Goal: Task Accomplishment & Management: Complete application form

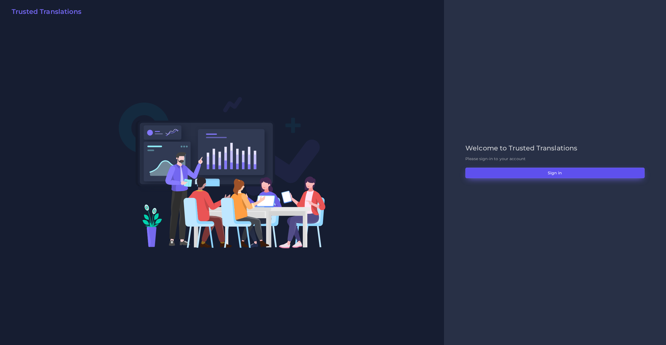
click at [482, 167] on button "Sign in" at bounding box center [555, 172] width 179 height 11
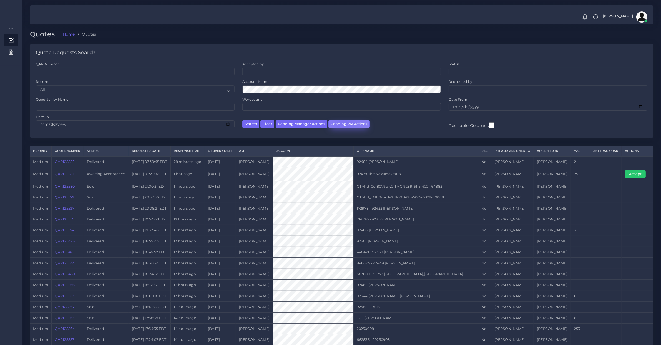
click at [343, 123] on button "Pending PM Actions" at bounding box center [349, 124] width 41 height 8
select select "awaiting_acceptance"
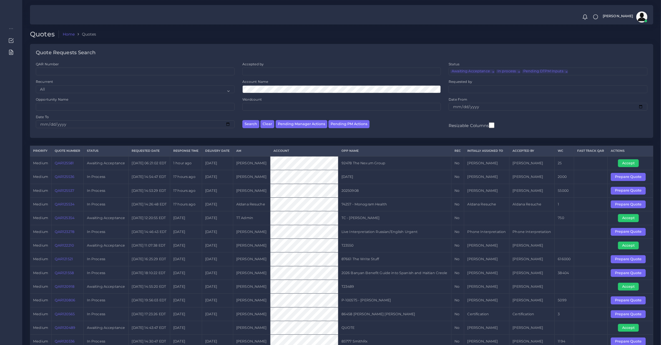
click at [352, 183] on td "09-08-25" at bounding box center [394, 177] width 113 height 14
click at [73, 179] on link "QAR125536" at bounding box center [65, 176] width 20 height 4
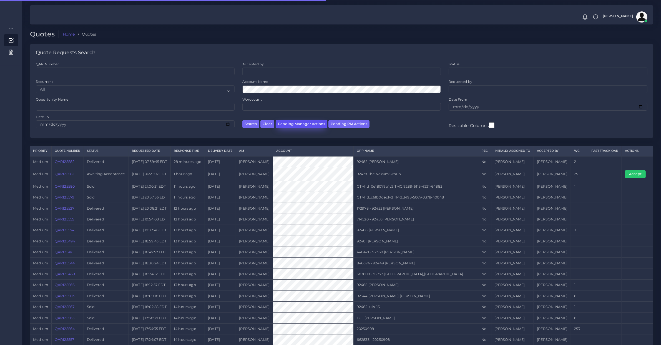
click at [285, 121] on button "Pending Manager Actions" at bounding box center [302, 124] width 52 height 8
select select "awaiting_manager_initial_review"
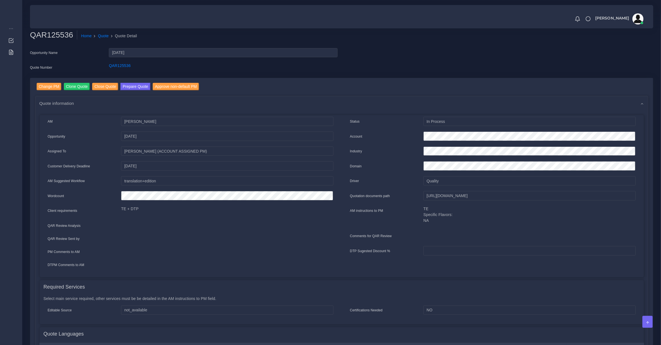
click at [225, 185] on div "AM Kurt Mehdi Opportunity 09-08-25 30-09-2025" at bounding box center [190, 195] width 302 height 157
click at [128, 89] on button "Prepare Quote" at bounding box center [136, 86] width 30 height 7
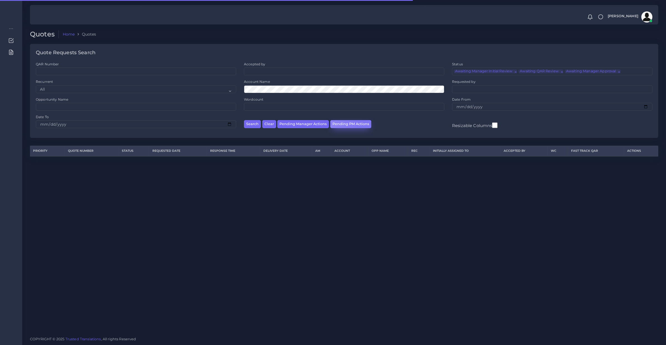
click at [362, 122] on button "Pending PM Actions" at bounding box center [350, 124] width 41 height 8
select select "awaiting_acceptance"
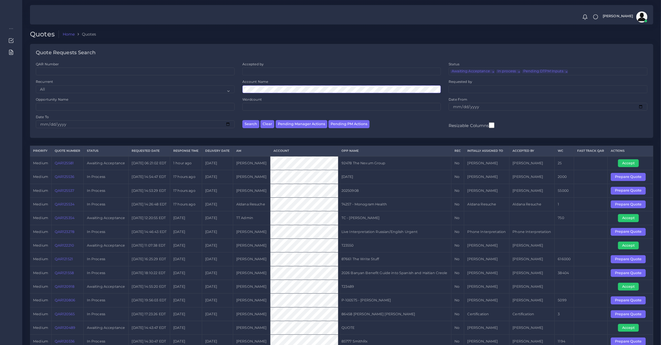
click at [242, 120] on button "Search" at bounding box center [250, 124] width 17 height 8
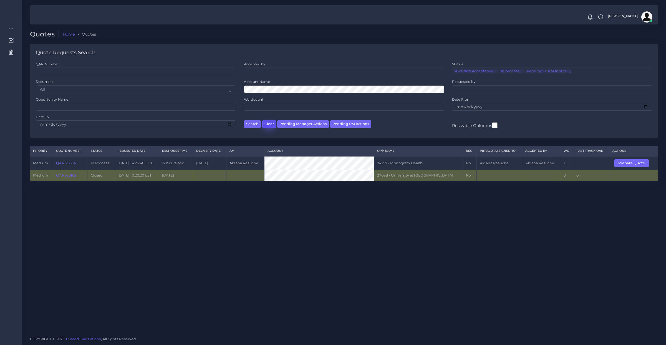
click at [271, 125] on button "Clear" at bounding box center [269, 124] width 14 height 8
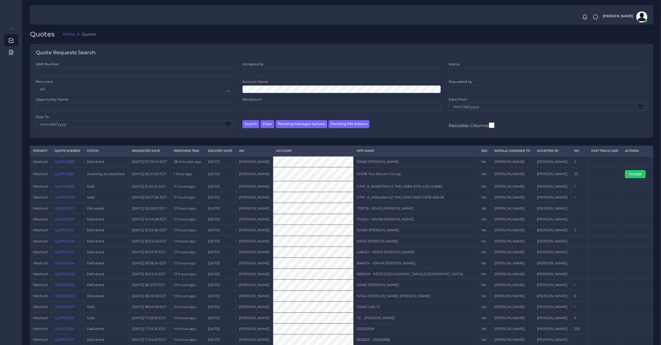
click at [242, 120] on button "Search" at bounding box center [250, 124] width 17 height 8
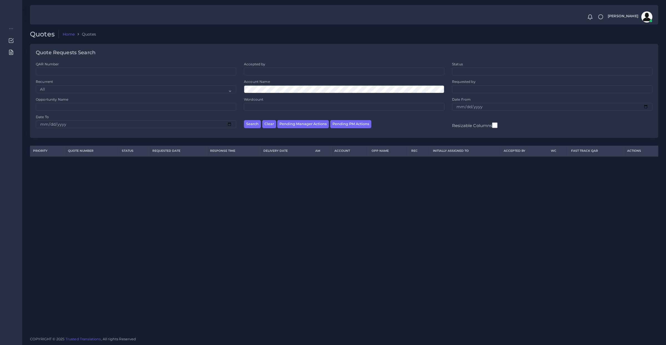
click at [282, 83] on div "Account Name" at bounding box center [344, 86] width 200 height 14
click at [91, 111] on div "Opportunity Name" at bounding box center [136, 105] width 208 height 17
click at [91, 107] on input "Opportunity Name" at bounding box center [136, 107] width 200 height 8
paste input "lsa - internal"
type input "lsa - internal"
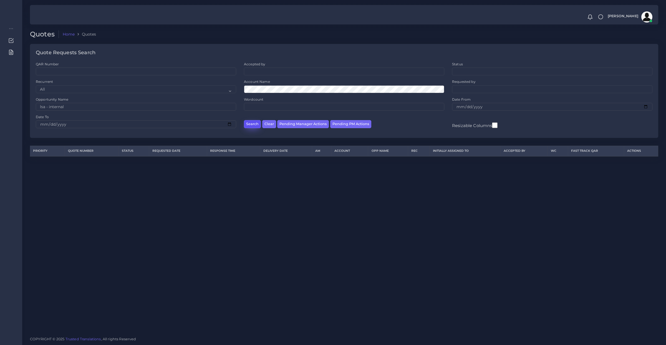
click at [253, 124] on button "Search" at bounding box center [252, 124] width 17 height 8
click at [128, 102] on div "Opportunity Name lsa - internal" at bounding box center [136, 104] width 200 height 14
drag, startPoint x: 129, startPoint y: 103, endPoint x: 132, endPoint y: 106, distance: 3.9
click at [130, 103] on input "lsa - internal" at bounding box center [136, 107] width 200 height 8
click at [83, 111] on div "Opportunity Name" at bounding box center [136, 105] width 208 height 17
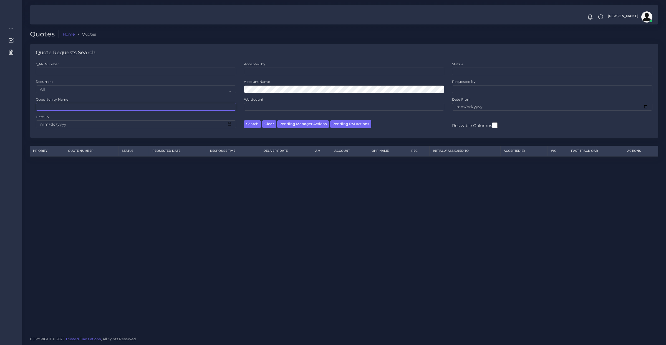
click at [78, 106] on input "Opportunity Name" at bounding box center [136, 107] width 200 height 8
type input "73663"
click at [244, 120] on button "Search" at bounding box center [252, 124] width 17 height 8
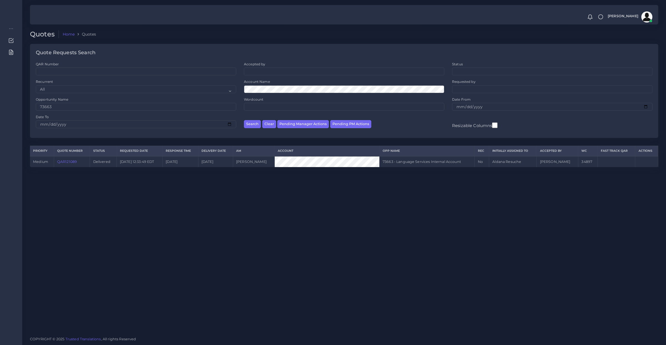
click at [74, 162] on link "QAR121089" at bounding box center [67, 161] width 20 height 4
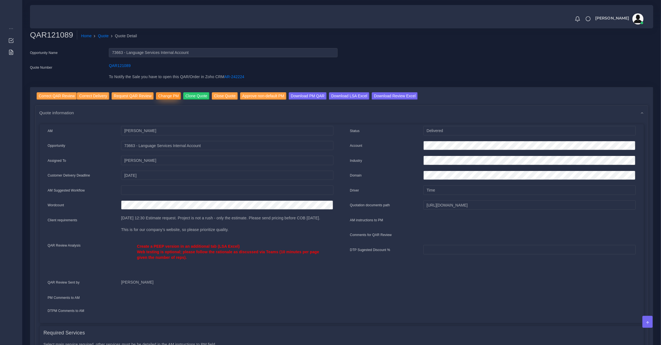
click at [157, 96] on input "Change PM" at bounding box center [168, 95] width 25 height 7
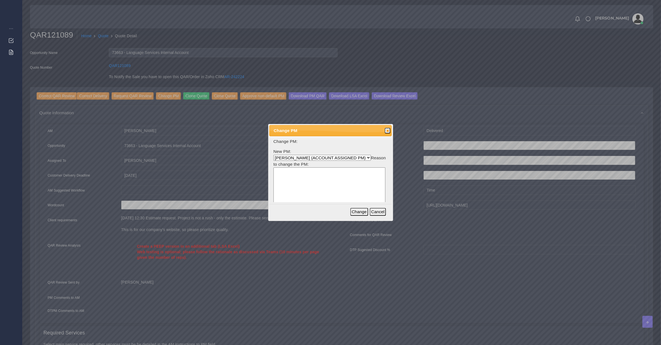
click at [312, 170] on textarea at bounding box center [330, 193] width 112 height 53
drag, startPoint x: 308, startPoint y: 179, endPoint x: 245, endPoint y: 169, distance: 63.5
click at [245, 169] on body "Notifications 0 New Driver Update: Extra Quality renamed to Quality Changed" at bounding box center [330, 172] width 661 height 345
type textarea "Aldi in charge of this"
drag, startPoint x: 358, startPoint y: 208, endPoint x: 346, endPoint y: 204, distance: 13.2
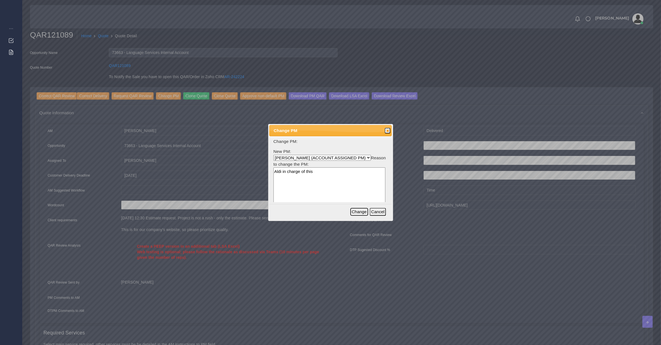
click at [358, 208] on button "Change" at bounding box center [359, 212] width 18 height 8
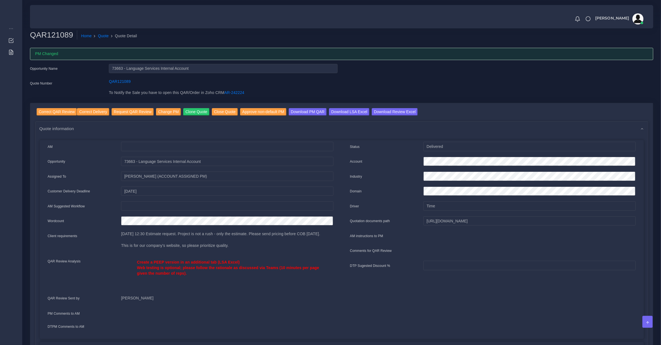
drag, startPoint x: 408, startPoint y: 290, endPoint x: 361, endPoint y: 222, distance: 82.3
click at [408, 290] on div "Status Delivered Account Industry Domain Driver Time" at bounding box center [493, 238] width 302 height 193
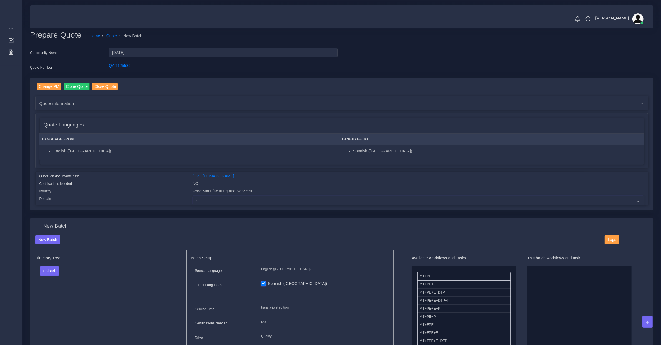
click at [244, 196] on select "- Advertising and Media Agriculture, Forestry and Fishing Architecture, Buildin…" at bounding box center [419, 199] width 452 height 9
click at [245, 199] on select "- Advertising and Media Agriculture, Forestry and Fishing Architecture, Buildin…" at bounding box center [419, 199] width 452 height 9
select select "Food Manufacturing and Services"
click at [193, 195] on select "- Advertising and Media Agriculture, Forestry and Fishing Architecture, Buildin…" at bounding box center [419, 199] width 452 height 9
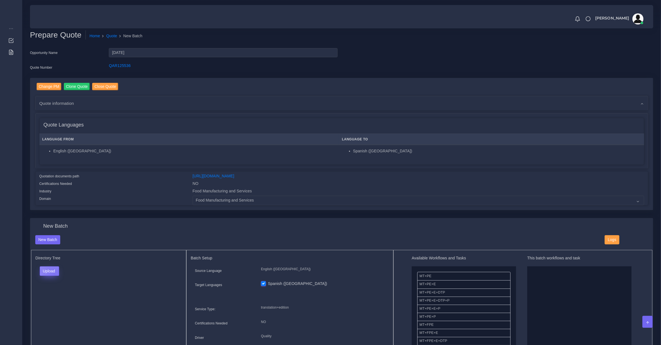
click at [56, 274] on button "Upload" at bounding box center [50, 270] width 20 height 9
click at [57, 289] on label "Files" at bounding box center [59, 291] width 38 height 7
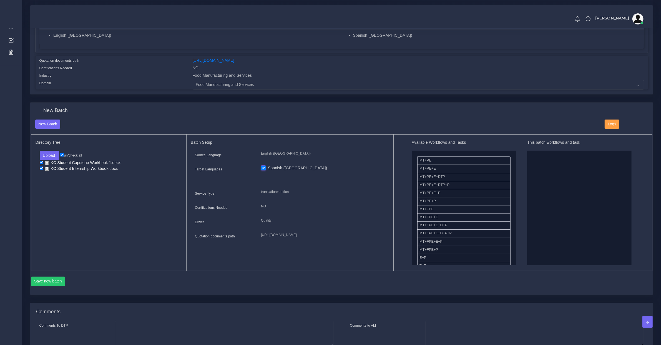
scroll to position [116, 0]
drag, startPoint x: 443, startPoint y: 247, endPoint x: 574, endPoint y: 193, distance: 141.3
drag, startPoint x: 441, startPoint y: 209, endPoint x: 585, endPoint y: 195, distance: 145.1
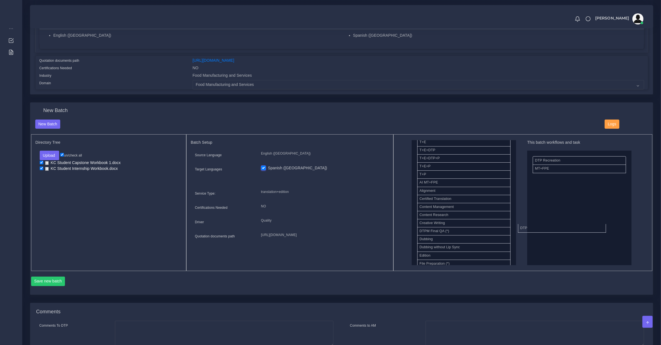
drag, startPoint x: 428, startPoint y: 232, endPoint x: 556, endPoint y: 214, distance: 129.1
drag, startPoint x: 446, startPoint y: 233, endPoint x: 451, endPoint y: 235, distance: 6.0
drag, startPoint x: 445, startPoint y: 247, endPoint x: 565, endPoint y: 174, distance: 140.9
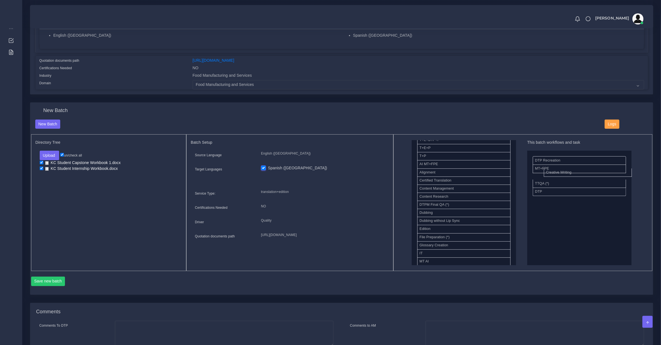
drag, startPoint x: 449, startPoint y: 207, endPoint x: 575, endPoint y: 174, distance: 131.0
click at [56, 277] on button "Save new batch" at bounding box center [48, 280] width 34 height 9
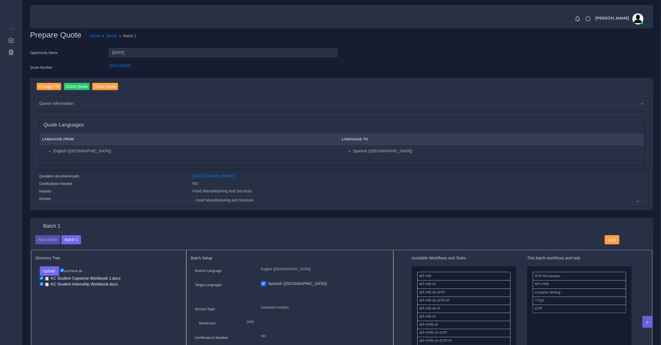
scroll to position [347, 0]
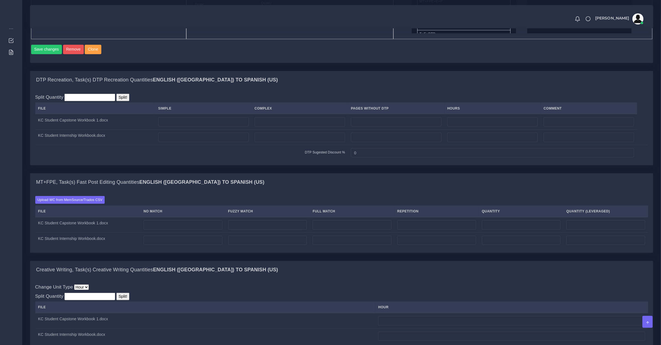
click at [376, 172] on div "DTP Recreation, Task(s) DTP Recreation Quantities English (US) TO Spanish (US) …" at bounding box center [342, 122] width 632 height 102
click at [212, 129] on td at bounding box center [203, 122] width 96 height 16
click at [218, 126] on input "number" at bounding box center [203, 121] width 91 height 9
type input "97"
click at [214, 142] on input "number" at bounding box center [203, 136] width 91 height 9
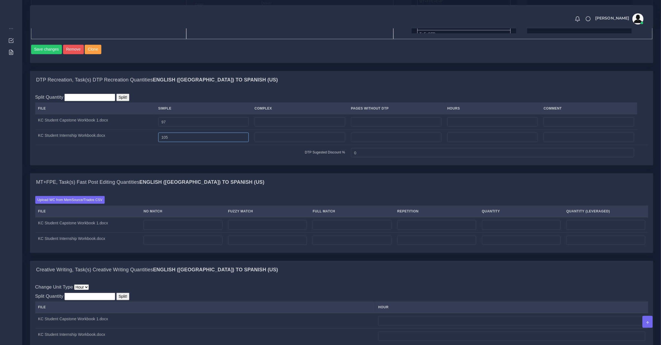
type input "105"
click at [371, 104] on div "Split Quantity Split! File Simple Complex Pages Without DTP Hours Comment 97 0" at bounding box center [341, 127] width 613 height 67
drag, startPoint x: 374, startPoint y: 159, endPoint x: 231, endPoint y: 142, distance: 144.1
click at [232, 143] on tbody "KC Student Capstone Workbook 1.docx 97 105" at bounding box center [341, 137] width 613 height 46
type input "5"
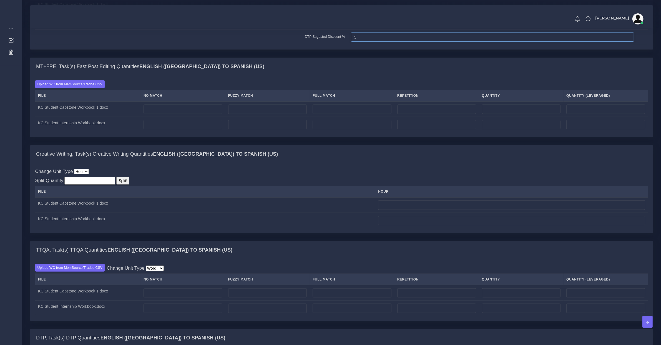
scroll to position [578, 0]
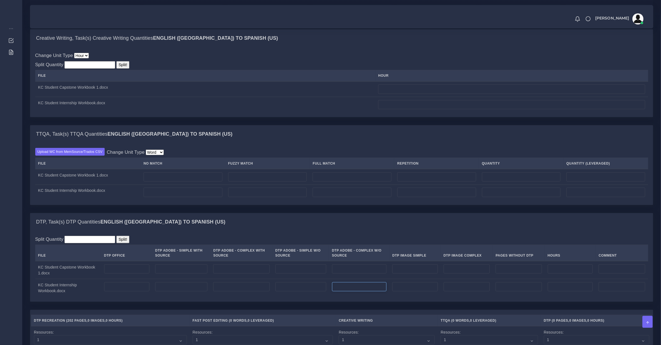
click at [363, 288] on input "number" at bounding box center [359, 286] width 55 height 9
drag, startPoint x: 408, startPoint y: 295, endPoint x: 453, endPoint y: 309, distance: 47.3
click at [410, 291] on input "number" at bounding box center [414, 286] width 45 height 9
type input "4"
click at [465, 297] on td at bounding box center [467, 288] width 52 height 18
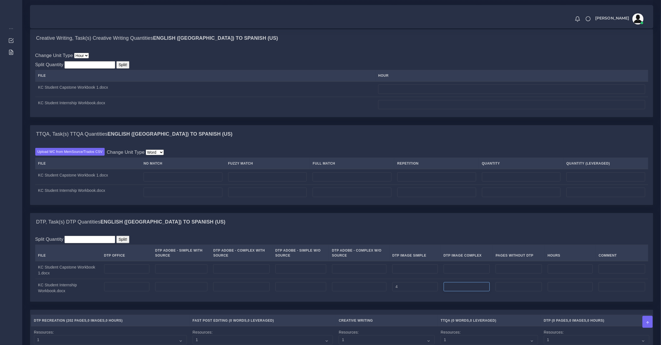
click at [463, 291] on input "number" at bounding box center [467, 286] width 46 height 9
type input "4"
click at [350, 291] on input "number" at bounding box center [359, 286] width 55 height 9
type input "105"
click at [385, 231] on div "DTP, Task(s) DTP Quantities English (US) TO Spanish (US)" at bounding box center [341, 222] width 623 height 18
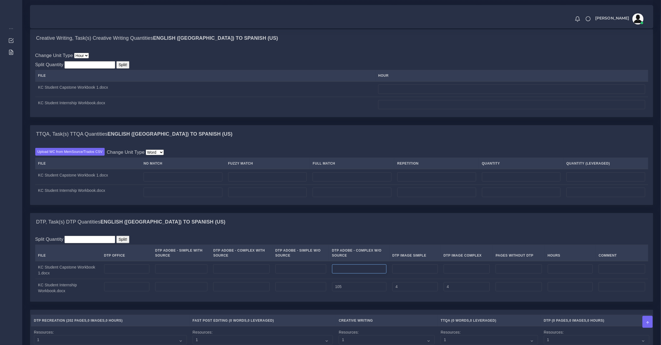
click at [349, 274] on input "number" at bounding box center [359, 268] width 55 height 9
type input "35"
type input "2"
click at [422, 272] on input "number" at bounding box center [414, 268] width 45 height 9
type input "2"
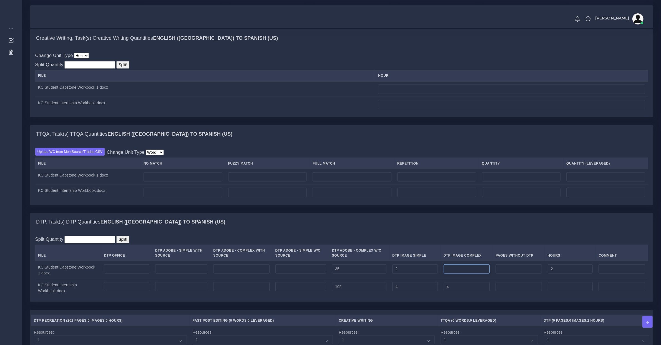
click at [460, 272] on input "number" at bounding box center [467, 268] width 46 height 9
type input "2"
click at [565, 291] on input "number" at bounding box center [570, 286] width 45 height 9
click at [561, 273] on input "2" at bounding box center [570, 268] width 45 height 9
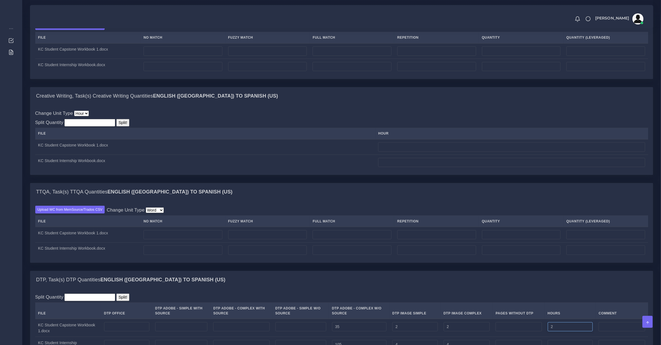
scroll to position [636, 0]
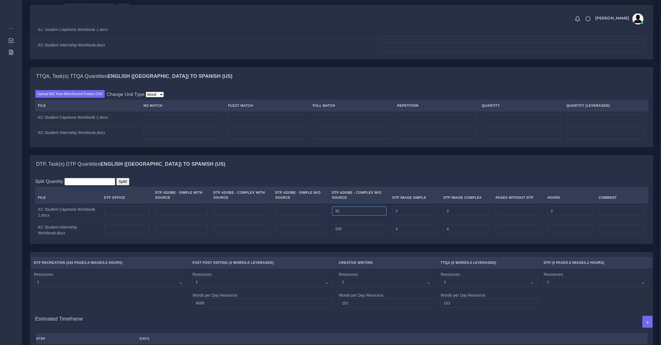
drag, startPoint x: 345, startPoint y: 217, endPoint x: 314, endPoint y: 212, distance: 30.9
click at [313, 217] on tr "KC Student Capstone Workbook 1.docx 35 2 2 2" at bounding box center [341, 212] width 613 height 18
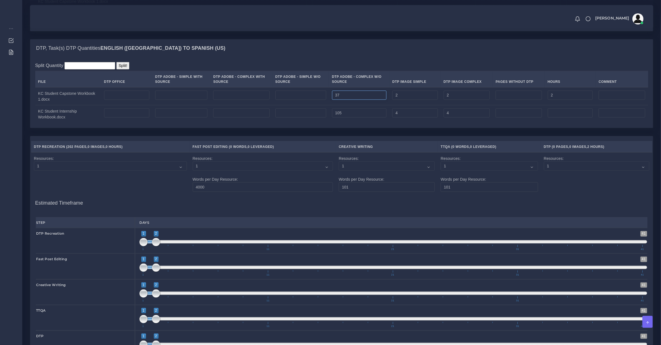
scroll to position [911, 0]
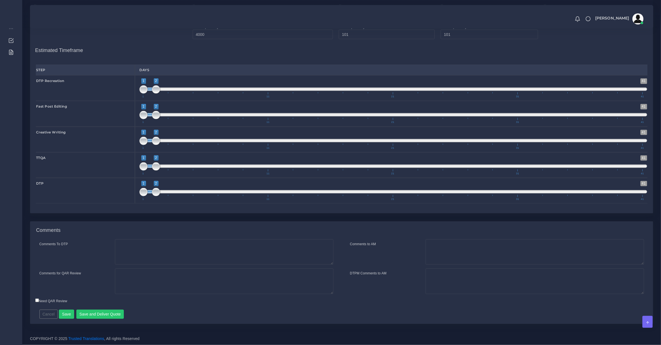
type input "37"
click at [249, 262] on textarea "Comments To DTP" at bounding box center [224, 252] width 219 height 26
click at [239, 277] on textarea "Comments for QAR Review" at bounding box center [224, 281] width 219 height 26
drag, startPoint x: 160, startPoint y: 279, endPoint x: 161, endPoint y: 274, distance: 5.0
click at [161, 274] on textarea "DTP done in Canva. There's a crossword game we need to recreate (creative writi…" at bounding box center [224, 281] width 219 height 26
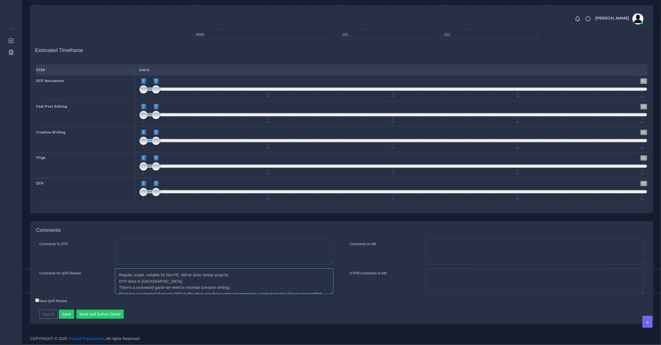
type textarea "Regular scope, suitable for fast PE. We've done similar projects DTP done in [G…"
click at [170, 286] on textarea "Regular scope, suitable for fast PE. We've done similar projects DTP done in [G…" at bounding box center [224, 281] width 219 height 26
click at [160, 282] on textarea "Regular scope, suitable for fast PE. We've done similar projects DTP done in [G…" at bounding box center [224, 281] width 219 height 26
click at [500, 244] on textarea "Comments to AM" at bounding box center [535, 252] width 219 height 26
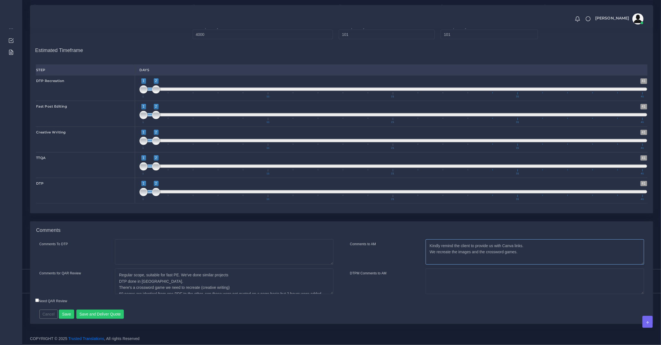
type textarea "Kindly remind the client to provide us with Canva links. We recreate the images…"
click at [150, 109] on span "1 41 1 2 1 — 2 1 11 21 31 41" at bounding box center [393, 113] width 508 height 19
click at [153, 111] on span "1 41 1 2 1 — 2 1 11 21 31 41" at bounding box center [393, 113] width 508 height 19
drag, startPoint x: 154, startPoint y: 112, endPoint x: 184, endPoint y: 121, distance: 31.7
click at [186, 121] on span "1 41 1 5 1 — 5 1 11 21 31 41" at bounding box center [393, 113] width 508 height 19
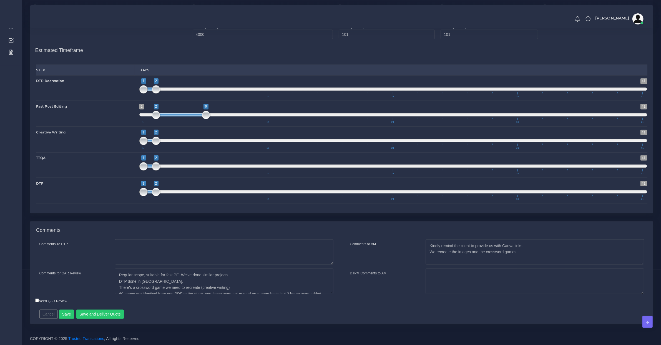
type input "3;7"
drag, startPoint x: 166, startPoint y: 116, endPoint x: 189, endPoint y: 114, distance: 22.8
click at [189, 114] on span at bounding box center [194, 114] width 50 height 3
drag, startPoint x: 220, startPoint y: 135, endPoint x: 222, endPoint y: 139, distance: 4.3
click at [220, 136] on span "1 41 1 2 1 — 2 1 11 21 31 41" at bounding box center [393, 139] width 508 height 19
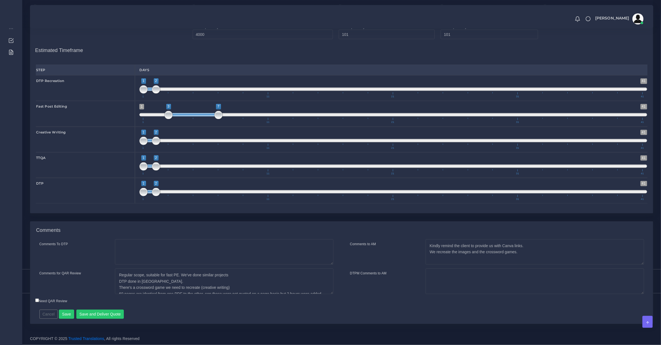
click at [222, 139] on span at bounding box center [393, 140] width 508 height 3
click at [224, 139] on span "1 41 1 2 1 — 2 1 11 21 31 41" at bounding box center [393, 139] width 508 height 19
click at [225, 139] on span at bounding box center [225, 140] width 12 height 3
type input "8;8"
drag, startPoint x: 215, startPoint y: 141, endPoint x: 225, endPoint y: 141, distance: 9.4
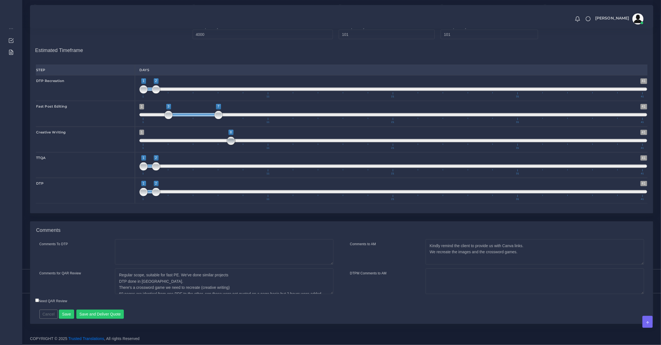
click at [225, 141] on span "1 41 8 8 8 — 8 1 11 21 31 41" at bounding box center [393, 139] width 508 height 19
click at [252, 164] on span "1 41 1 2 1 — 2 1 11 21 31 41" at bounding box center [393, 164] width 508 height 19
type input "9;9"
drag, startPoint x: 257, startPoint y: 163, endPoint x: 234, endPoint y: 163, distance: 23.6
click at [234, 163] on span "1 41 9 9 9 — 9 1 11 21 31 41" at bounding box center [393, 164] width 508 height 19
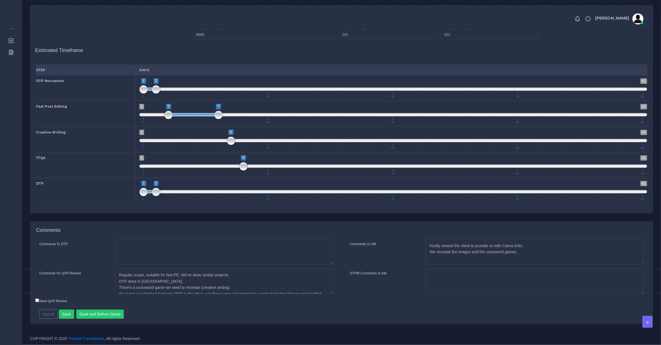
click at [260, 193] on span "1 41 1 2 1 — 2 1 11 21 31 41" at bounding box center [393, 190] width 508 height 19
click at [260, 191] on span "1 41 10 11 10 — 11 1 11 21 31 41" at bounding box center [393, 190] width 508 height 19
click at [260, 191] on span at bounding box center [256, 192] width 8 height 8
type input "10;12"
drag, startPoint x: 269, startPoint y: 190, endPoint x: 278, endPoint y: 190, distance: 8.6
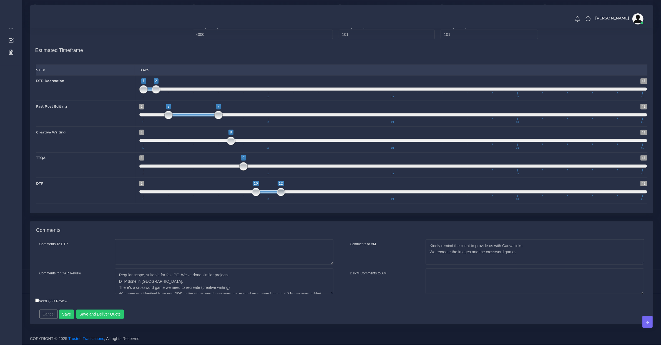
click at [278, 190] on span at bounding box center [281, 192] width 8 height 8
click at [67, 313] on button "Save" at bounding box center [66, 313] width 15 height 9
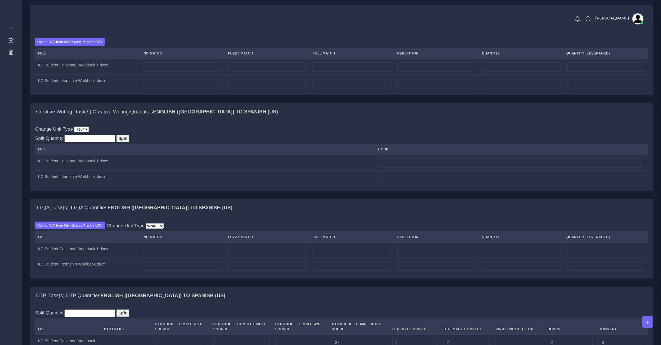
scroll to position [463, 0]
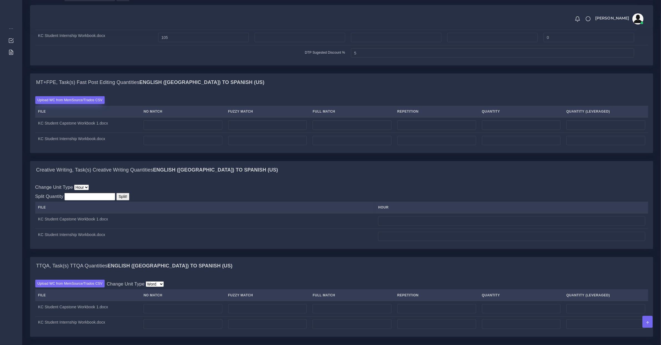
click at [86, 104] on label "Upload WC from MemSource/Trados CSV" at bounding box center [70, 99] width 70 height 7
click at [0, 0] on input "Upload WC from MemSource/Trados CSV" at bounding box center [0, 0] width 0 height 0
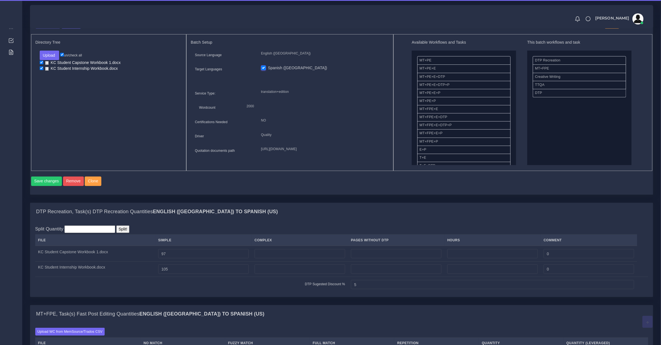
scroll to position [405, 0]
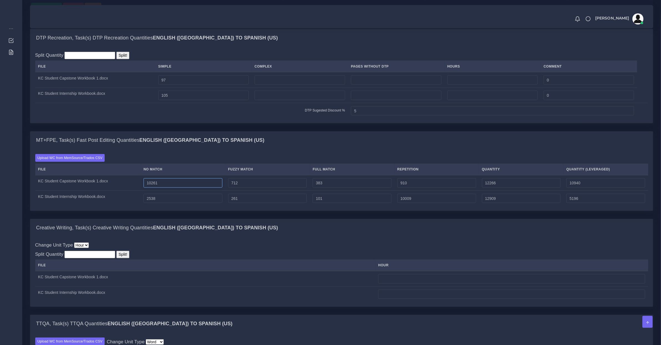
click at [160, 187] on input "10261" at bounding box center [183, 182] width 79 height 9
type input "10761"
type input "12766"
type input "11440"
drag, startPoint x: 156, startPoint y: 204, endPoint x: 126, endPoint y: 210, distance: 31.2
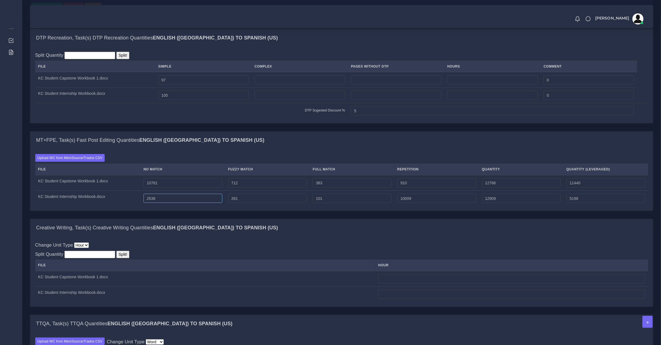
click at [126, 206] on tr "KC Student Internship Workbook.docx 2538 261 101 10009 12909 5196" at bounding box center [341, 197] width 613 height 15
type input "3038"
type input "13409"
type input "5696"
click at [398, 282] on input "number" at bounding box center [511, 278] width 267 height 9
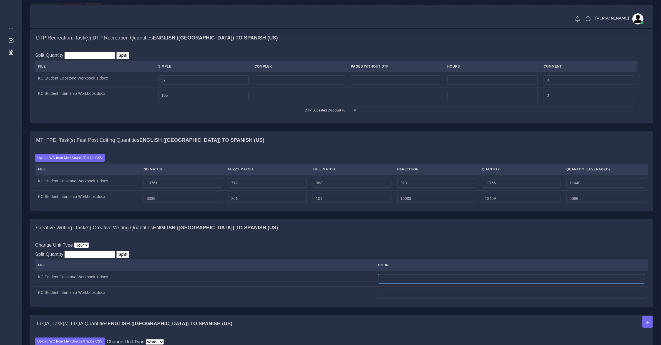
type input "0"
type input "0.25"
click at [436, 295] on input "number" at bounding box center [511, 293] width 267 height 9
paste input "0.25"
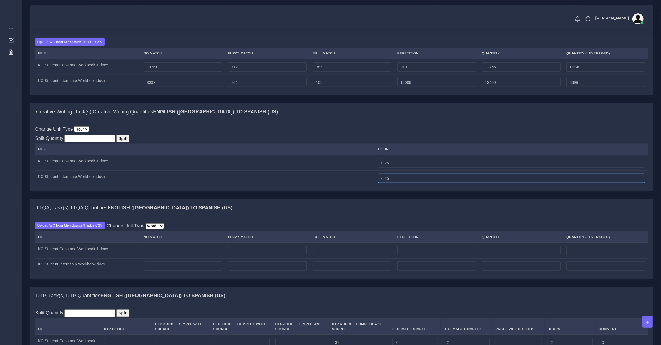
scroll to position [578, 0]
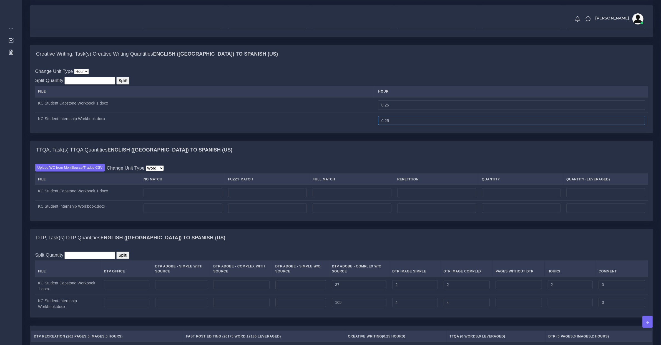
type input "0.25"
drag, startPoint x: 568, startPoint y: 288, endPoint x: 501, endPoint y: 291, distance: 66.7
click at [510, 288] on tr "KC Student Capstone Workbook 1.docx 37 2 2 2 0" at bounding box center [341, 286] width 613 height 18
type input "3"
click at [560, 307] on input "number" at bounding box center [570, 302] width 45 height 9
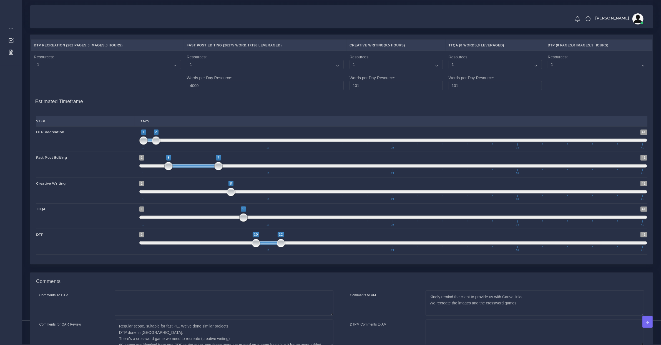
scroll to position [927, 0]
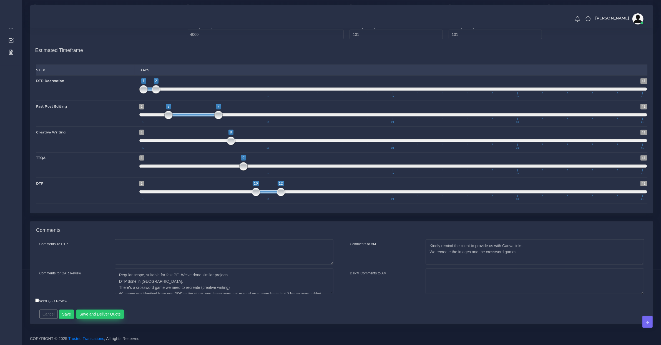
type input "1"
click at [102, 312] on button "Save and Deliver Quote" at bounding box center [100, 313] width 48 height 9
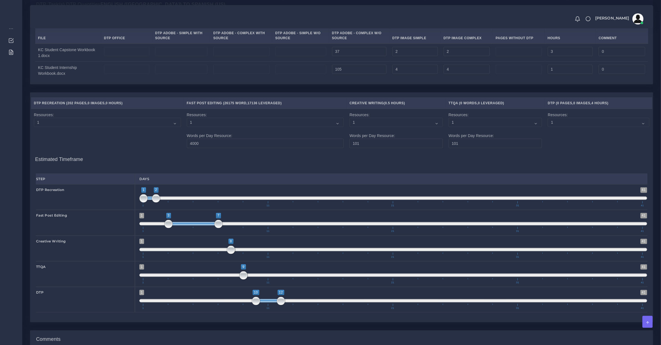
scroll to position [753, 0]
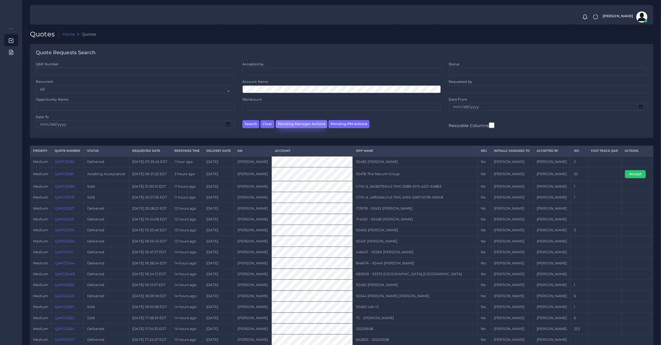
click at [310, 122] on button "Pending Manager Actions" at bounding box center [302, 124] width 52 height 8
select select "awaiting_manager_initial_review"
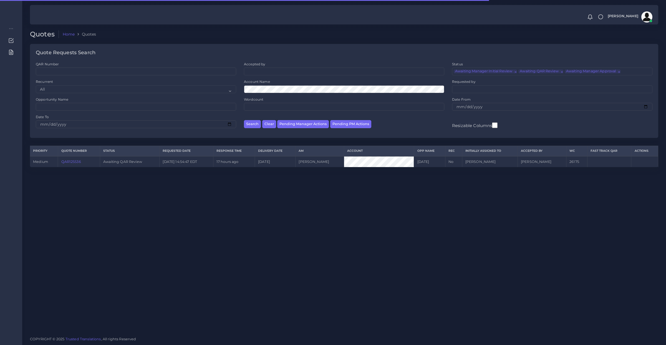
click at [67, 162] on link "QAR125536" at bounding box center [71, 161] width 20 height 4
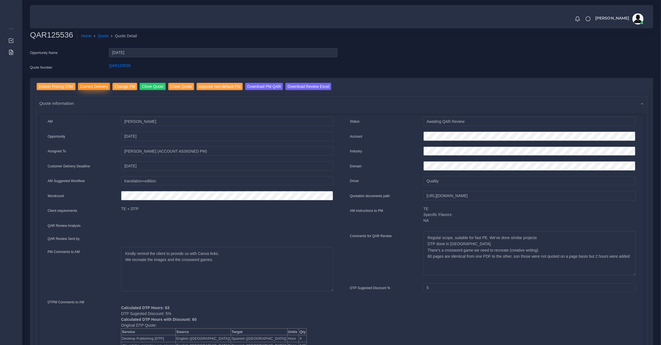
click at [85, 88] on input "Correct Delivery" at bounding box center [94, 86] width 32 height 7
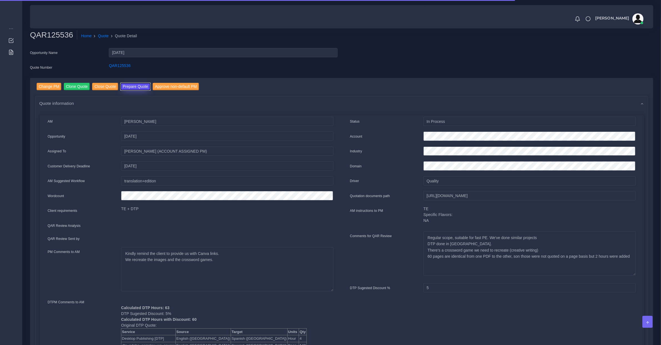
click at [131, 87] on button "Prepare Quote" at bounding box center [136, 86] width 30 height 7
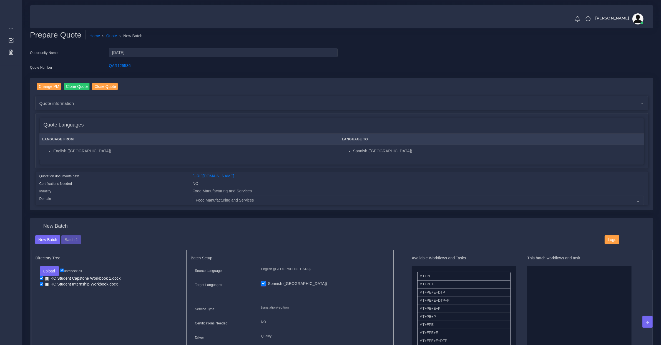
click at [69, 243] on div "New Batch Batch 1 Logs" at bounding box center [341, 242] width 621 height 15
click at [70, 239] on button "Batch 1" at bounding box center [70, 239] width 19 height 9
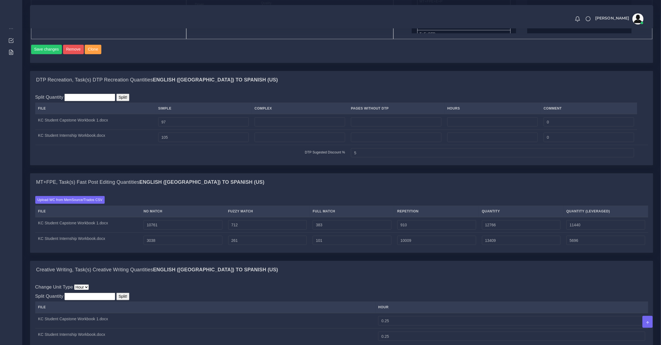
scroll to position [289, 0]
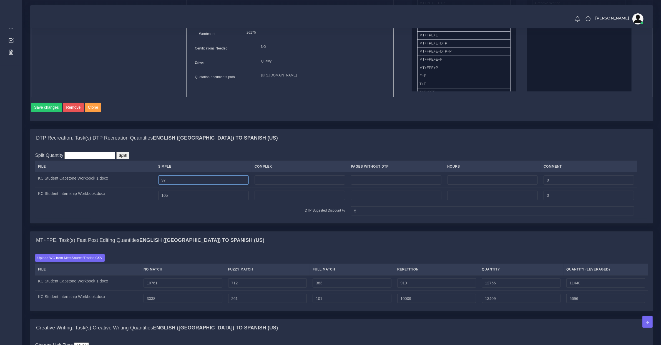
drag, startPoint x: 169, startPoint y: 184, endPoint x: 188, endPoint y: 150, distance: 38.5
click at [145, 184] on tr "KC Student Capstone Workbook 1.docx 97 0" at bounding box center [341, 180] width 613 height 16
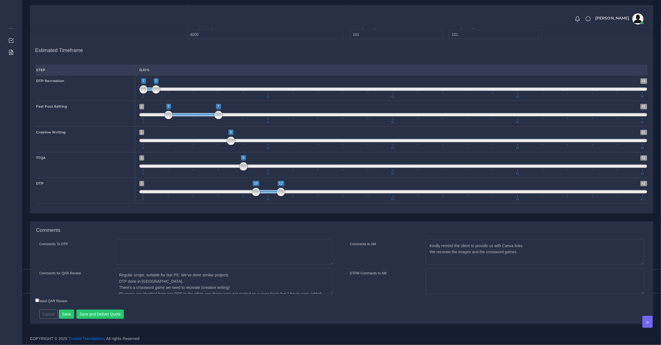
scroll to position [6, 0]
type input "37"
click at [112, 316] on button "Save and Deliver Quote" at bounding box center [100, 313] width 48 height 9
